Goal: Information Seeking & Learning: Find specific fact

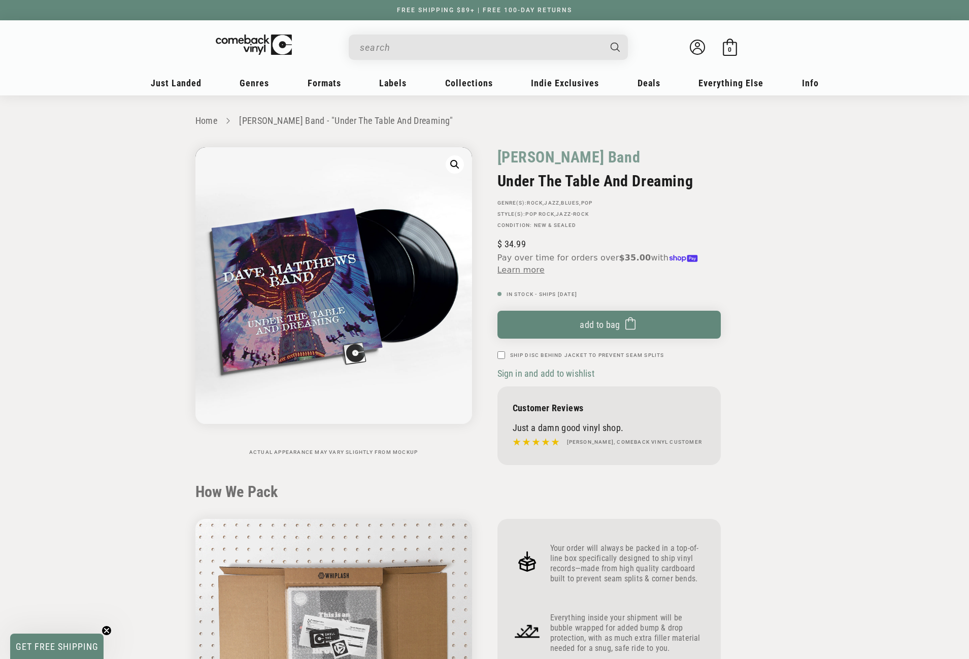
scroll to position [1015, 0]
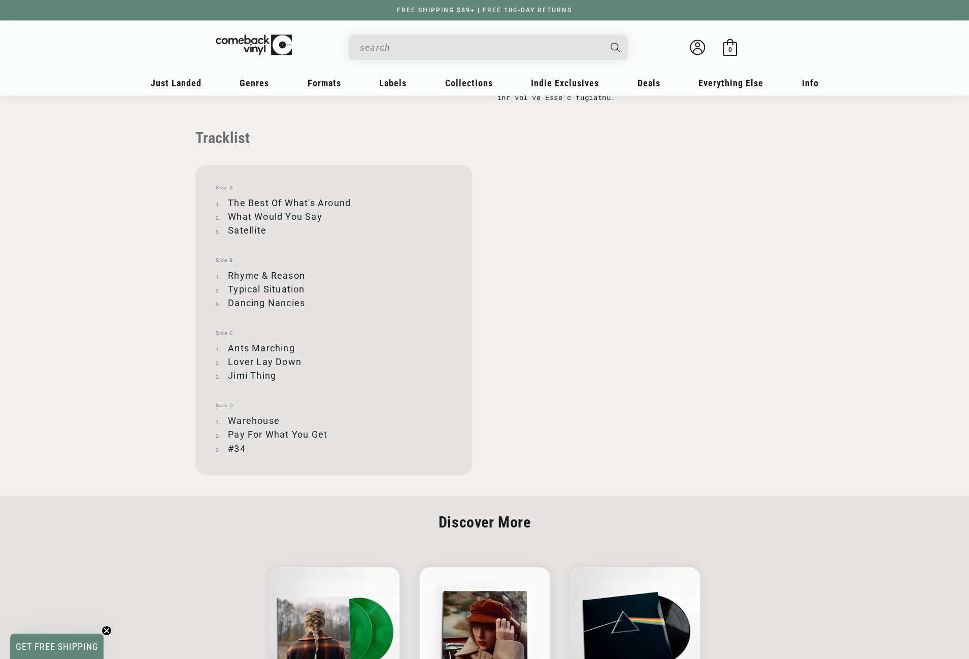
click at [412, 50] on input "When autocomplete results are available use up and down arrows to review and en…" at bounding box center [480, 47] width 241 height 21
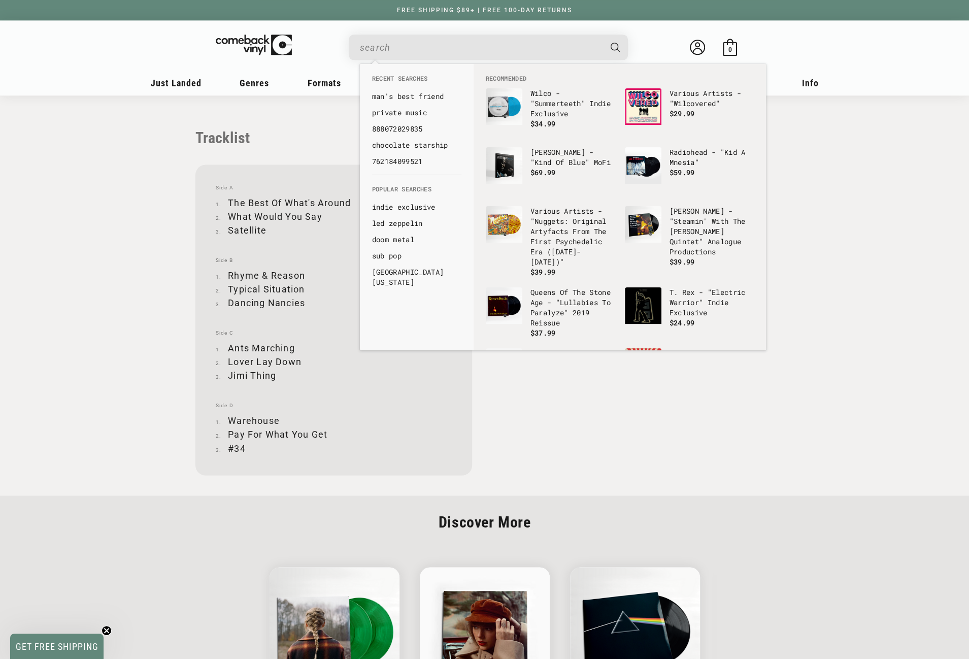
paste input "[DATE]"
type input "[DATE]"
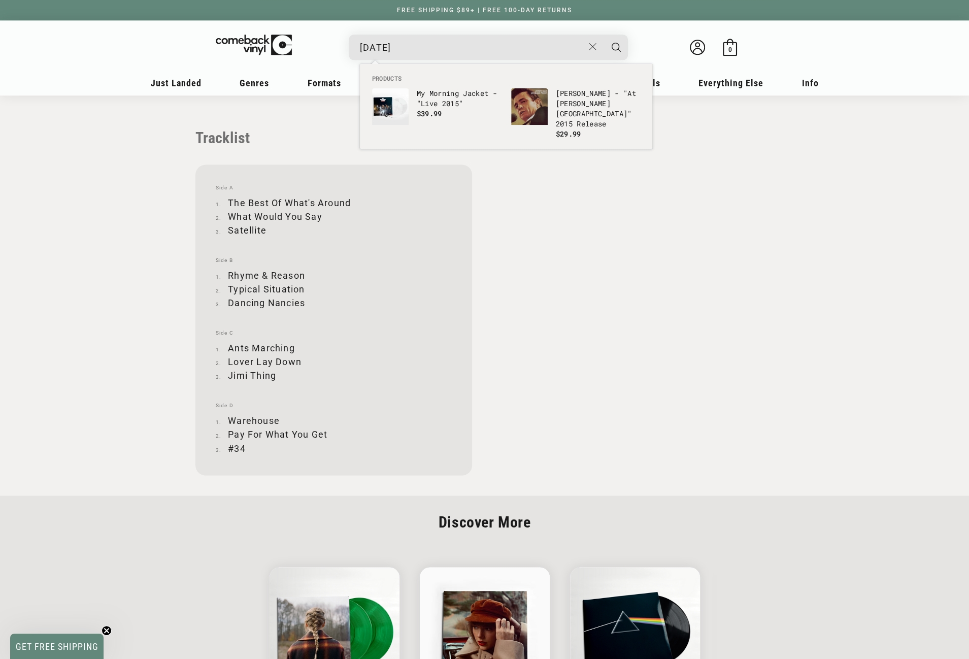
drag, startPoint x: 414, startPoint y: 47, endPoint x: 349, endPoint y: 44, distance: 64.5
click at [349, 44] on div "[DATE] See all results... 0 results 0 results" at bounding box center [488, 47] width 279 height 25
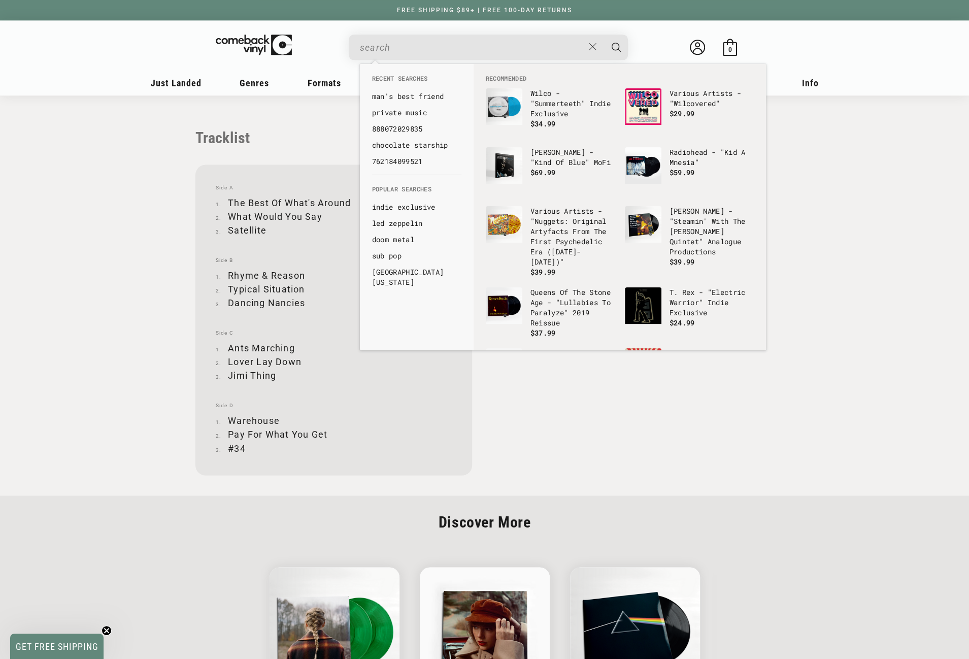
click at [439, 38] on input "When autocomplete results are available use up and down arrows to review and en…" at bounding box center [472, 47] width 224 height 21
paste input "643859030011"
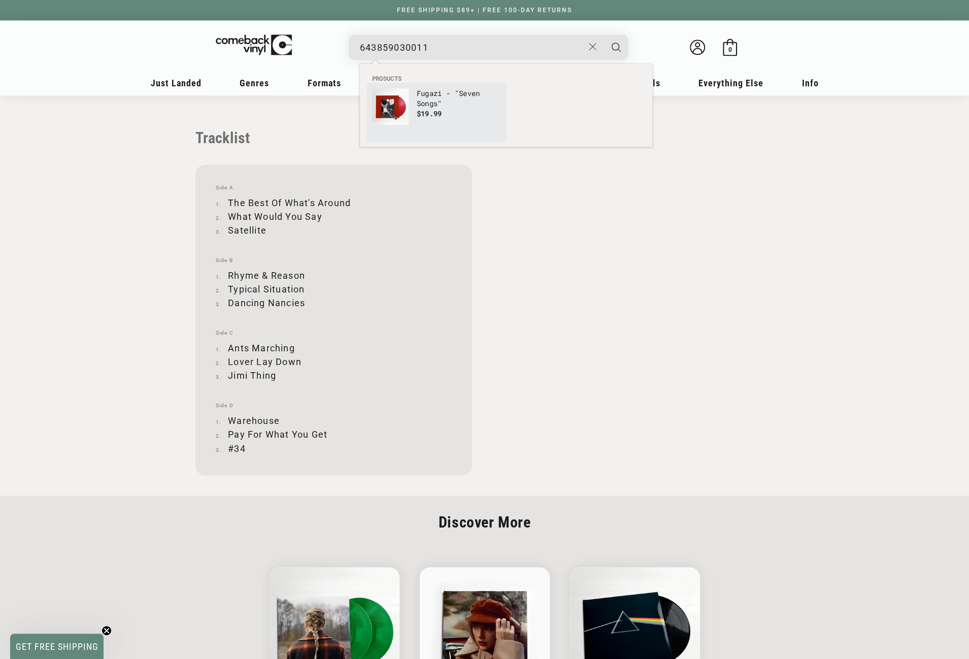
type input "643859030011"
click at [426, 95] on p "Fugazi - "Seven Songs"" at bounding box center [459, 98] width 84 height 20
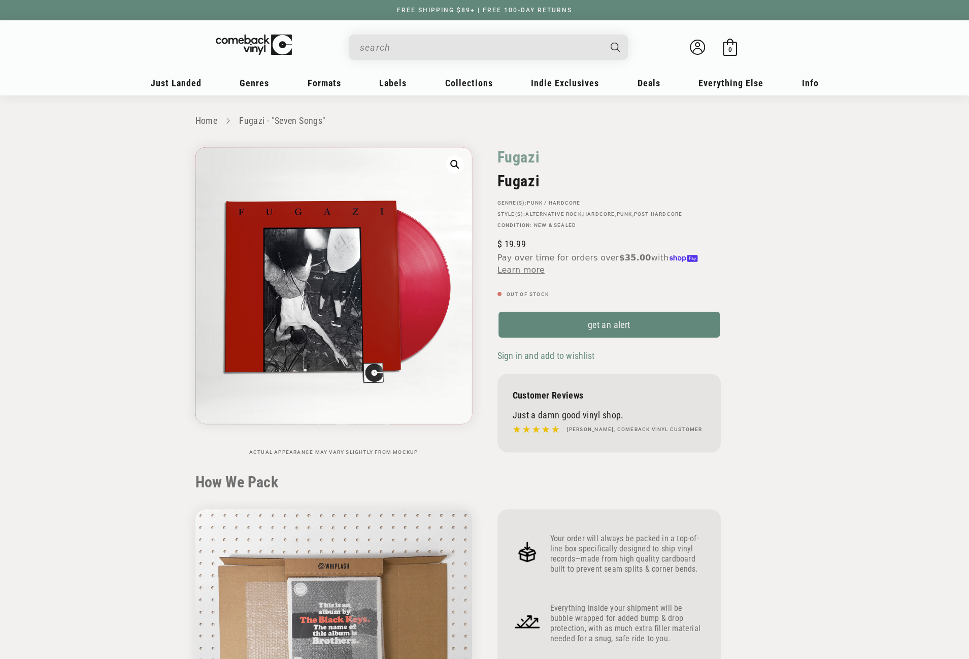
click at [426, 44] on input "When autocomplete results are available use up and down arrows to review and en…" at bounding box center [480, 47] width 241 height 21
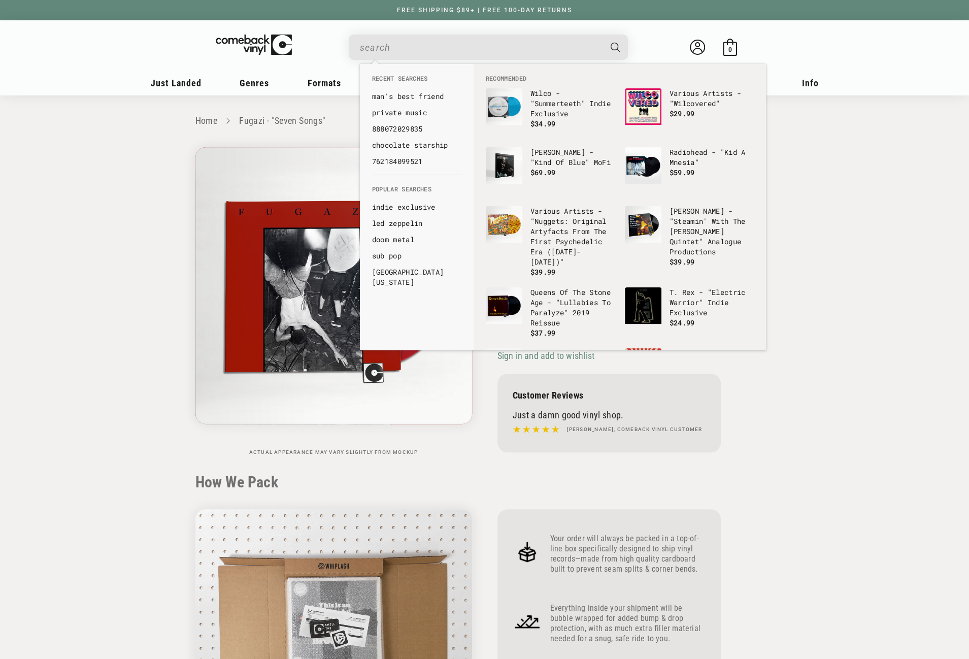
paste input "643859030011"
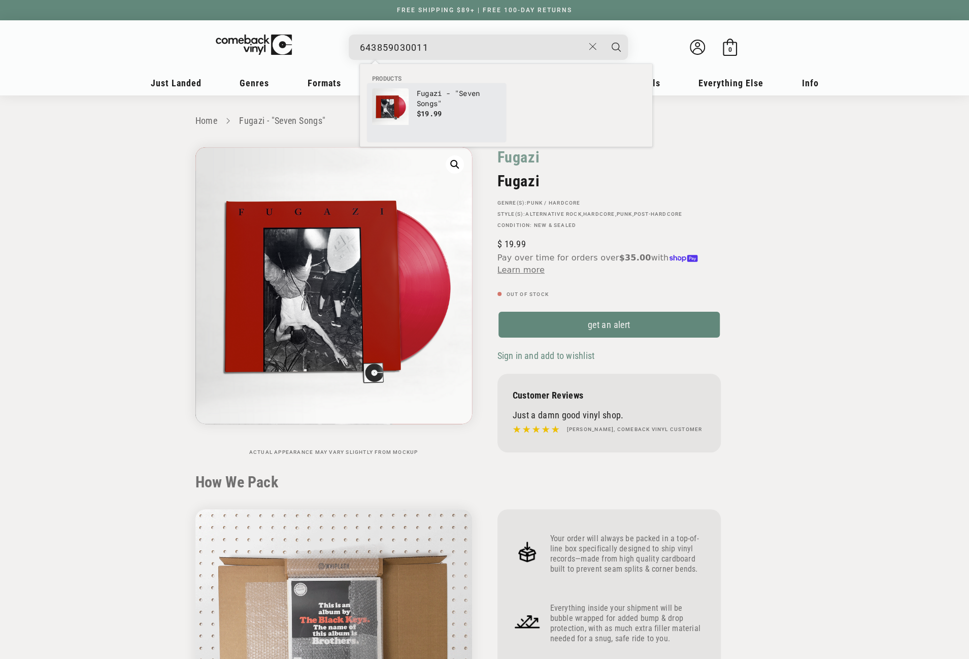
type input "643859030011"
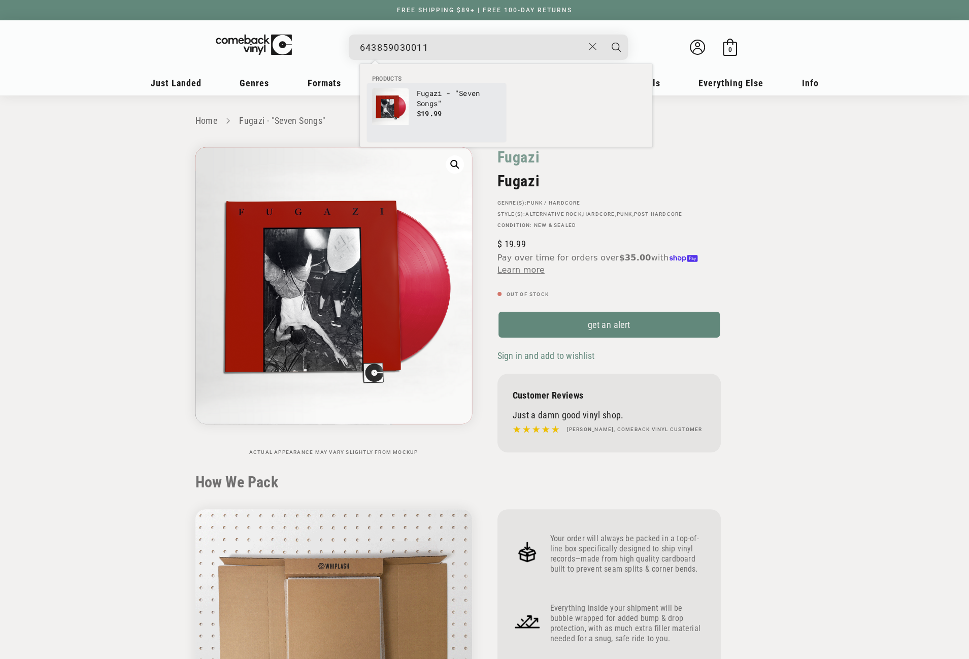
click at [431, 93] on p "Fugazi - "Seven Songs"" at bounding box center [459, 98] width 84 height 20
